Goal: Information Seeking & Learning: Learn about a topic

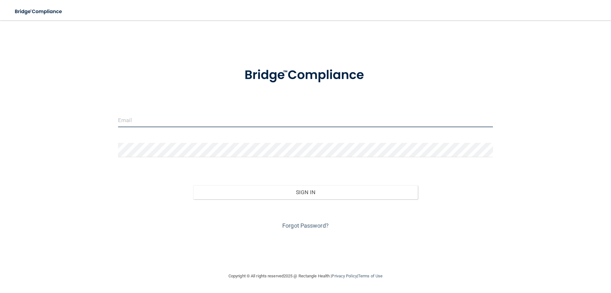
click at [266, 121] on input "email" at bounding box center [305, 120] width 375 height 14
type input "[EMAIL_ADDRESS][PERSON_NAME][DOMAIN_NAME]"
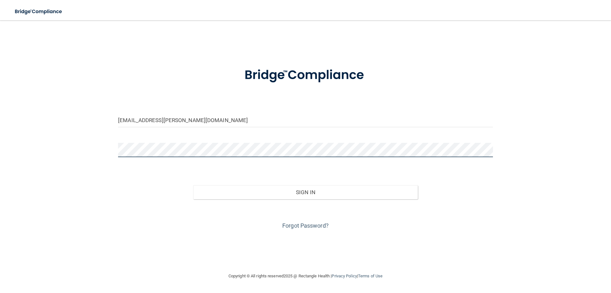
click at [193, 185] on button "Sign In" at bounding box center [305, 192] width 225 height 14
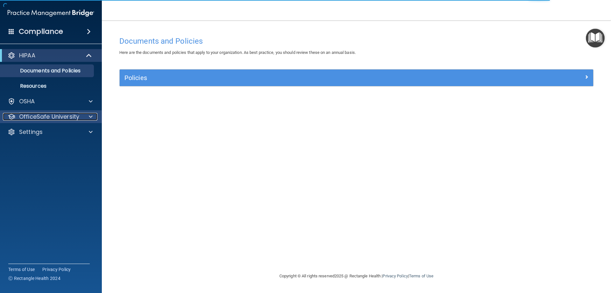
click at [35, 119] on p "OfficeSafe University" at bounding box center [49, 117] width 60 height 8
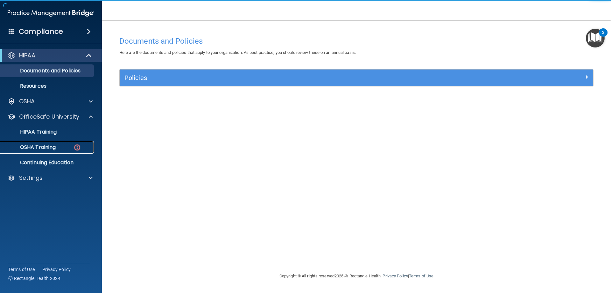
click at [43, 145] on p "OSHA Training" at bounding box center [30, 147] width 52 height 6
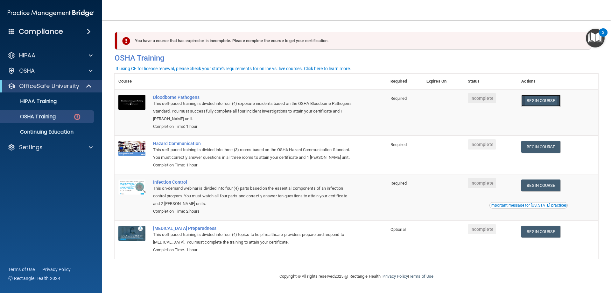
click at [553, 101] on link "Begin Course" at bounding box center [540, 101] width 39 height 12
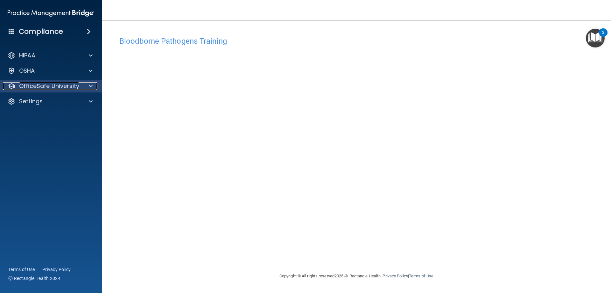
click at [36, 85] on p "OfficeSafe University" at bounding box center [49, 86] width 60 height 8
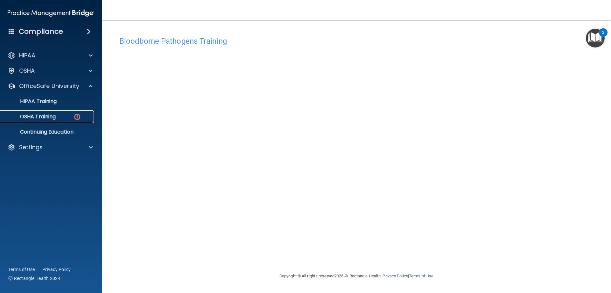
click at [41, 117] on p "OSHA Training" at bounding box center [30, 116] width 52 height 6
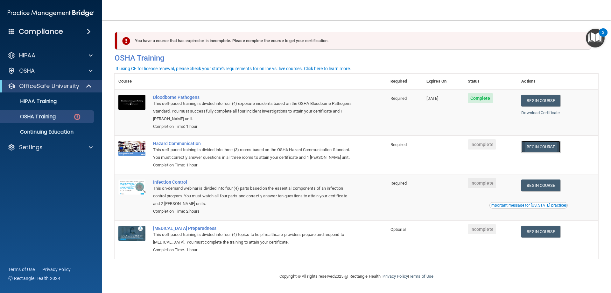
click at [542, 146] on link "Begin Course" at bounding box center [540, 147] width 39 height 12
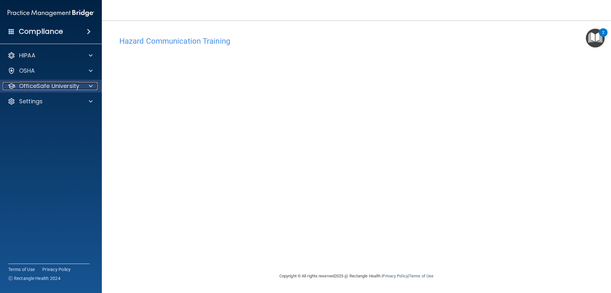
click at [53, 85] on p "OfficeSafe University" at bounding box center [49, 86] width 60 height 8
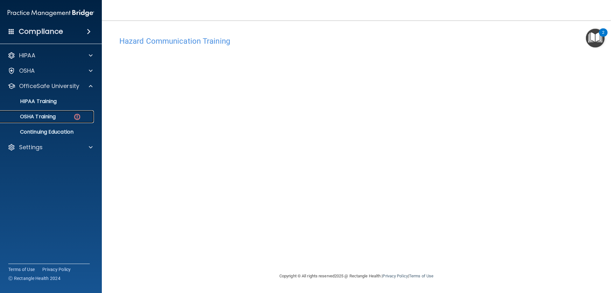
click at [66, 119] on div "OSHA Training" at bounding box center [47, 116] width 87 height 6
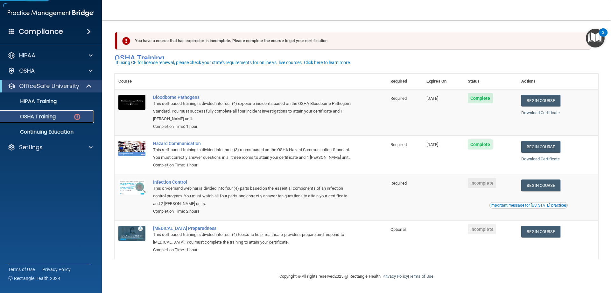
scroll to position [8, 0]
click at [553, 186] on link "Begin Course" at bounding box center [540, 185] width 39 height 12
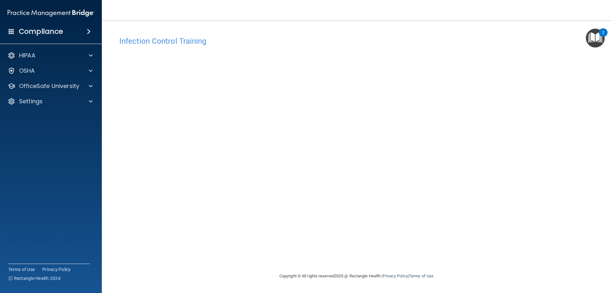
drag, startPoint x: 67, startPoint y: 81, endPoint x: 73, endPoint y: 93, distance: 13.7
click at [66, 80] on div "OfficeSafe University" at bounding box center [51, 86] width 102 height 13
click at [69, 87] on p "OfficeSafe University" at bounding box center [49, 86] width 60 height 8
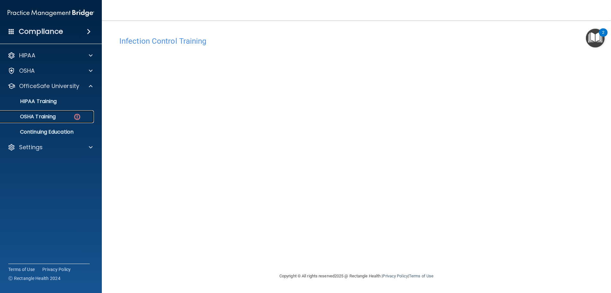
click at [45, 120] on link "OSHA Training" at bounding box center [44, 116] width 100 height 13
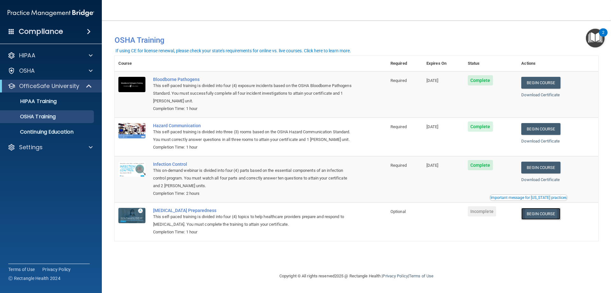
click at [542, 215] on link "Begin Course" at bounding box center [540, 214] width 39 height 12
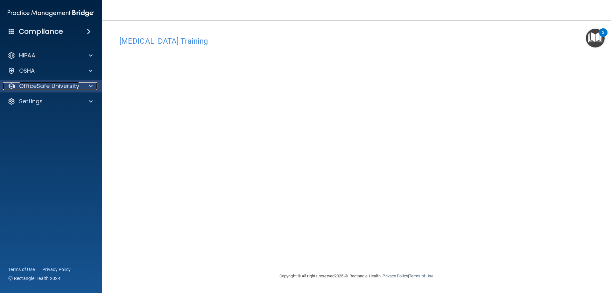
click at [43, 84] on p "OfficeSafe University" at bounding box center [49, 86] width 60 height 8
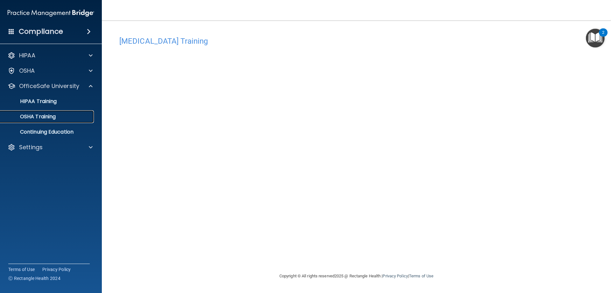
click at [43, 117] on p "OSHA Training" at bounding box center [30, 116] width 52 height 6
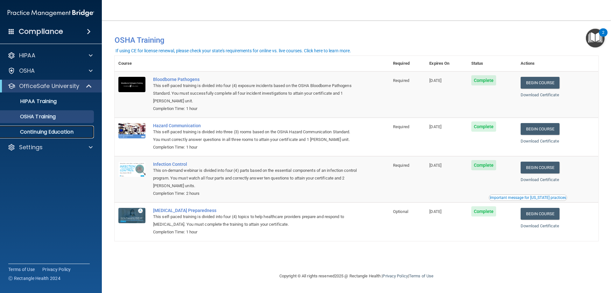
click at [62, 130] on p "Continuing Education" at bounding box center [47, 132] width 87 height 6
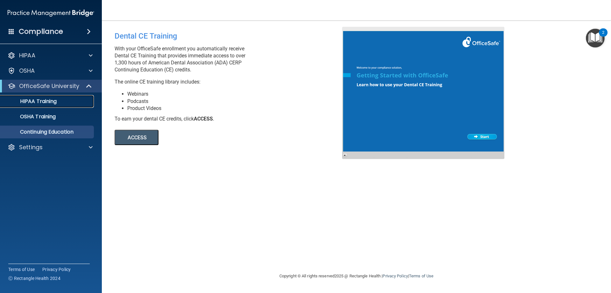
click at [48, 99] on p "HIPAA Training" at bounding box center [30, 101] width 53 height 6
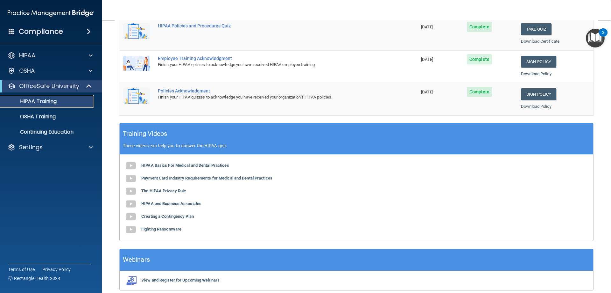
scroll to position [187, 0]
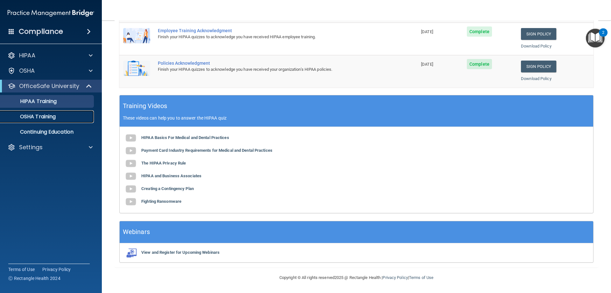
click at [31, 118] on p "OSHA Training" at bounding box center [30, 116] width 52 height 6
